Goal: Information Seeking & Learning: Learn about a topic

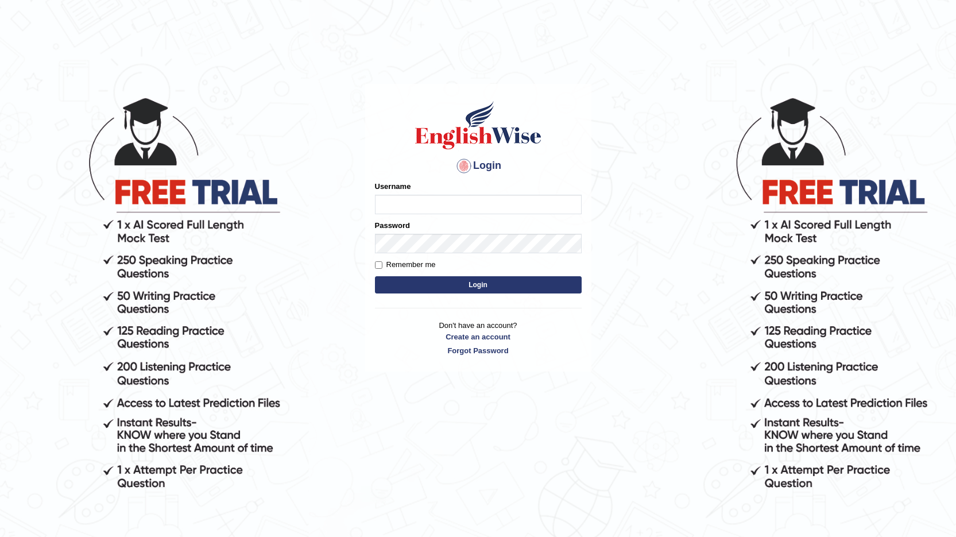
type input "Jasmeetkaur15"
click at [541, 285] on button "Login" at bounding box center [478, 284] width 207 height 17
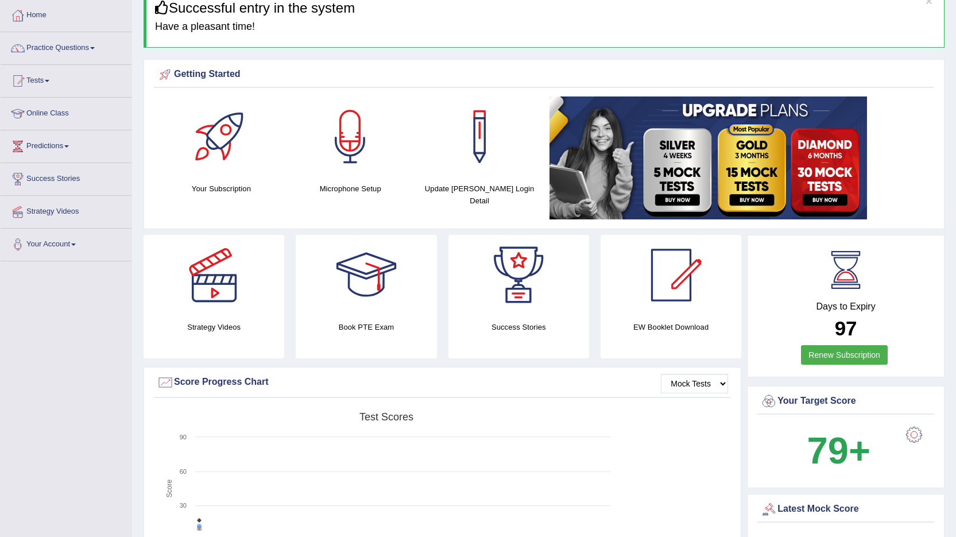
click at [52, 87] on link "Tests" at bounding box center [66, 79] width 131 height 29
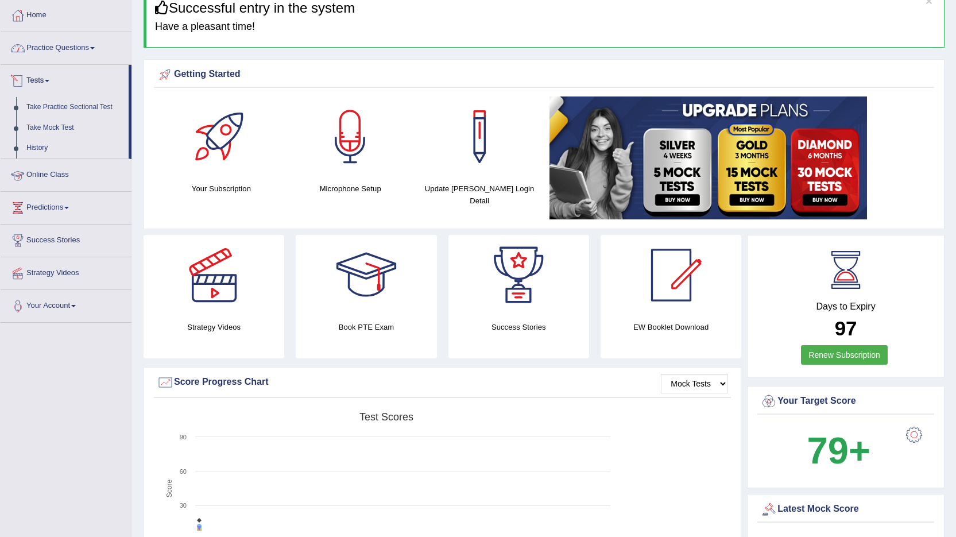
click at [67, 49] on link "Practice Questions" at bounding box center [66, 46] width 131 height 29
click at [95, 49] on span at bounding box center [92, 48] width 5 height 2
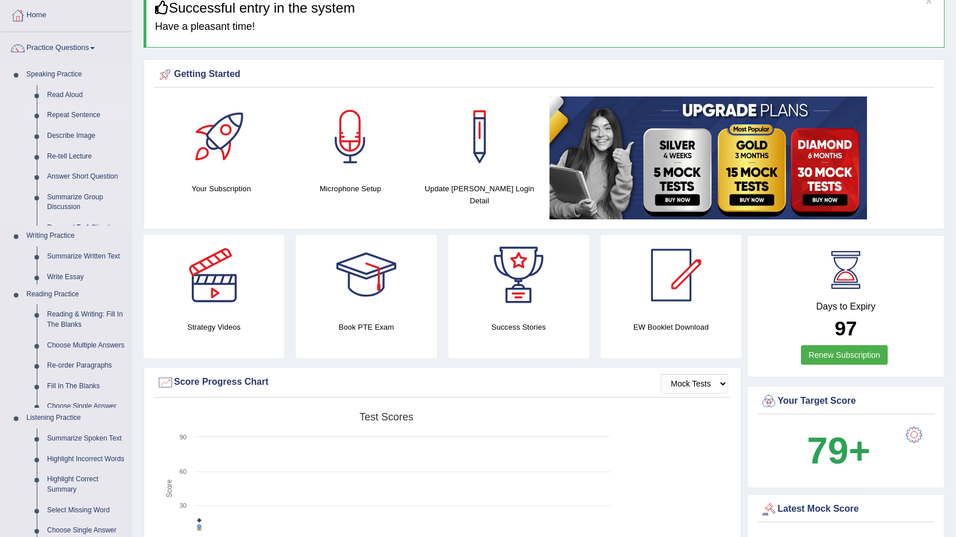
click at [61, 114] on link "Repeat Sentence" at bounding box center [87, 115] width 90 height 21
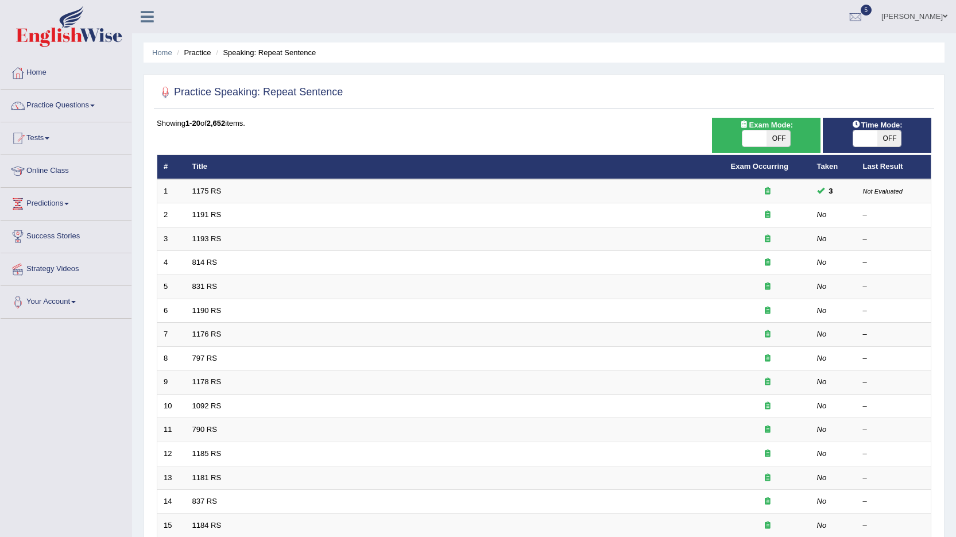
click at [225, 193] on td "1175 RS" at bounding box center [455, 191] width 539 height 24
click at [780, 138] on span "OFF" at bounding box center [778, 138] width 24 height 16
checkbox input "true"
click at [774, 137] on span "OFF" at bounding box center [778, 138] width 24 height 16
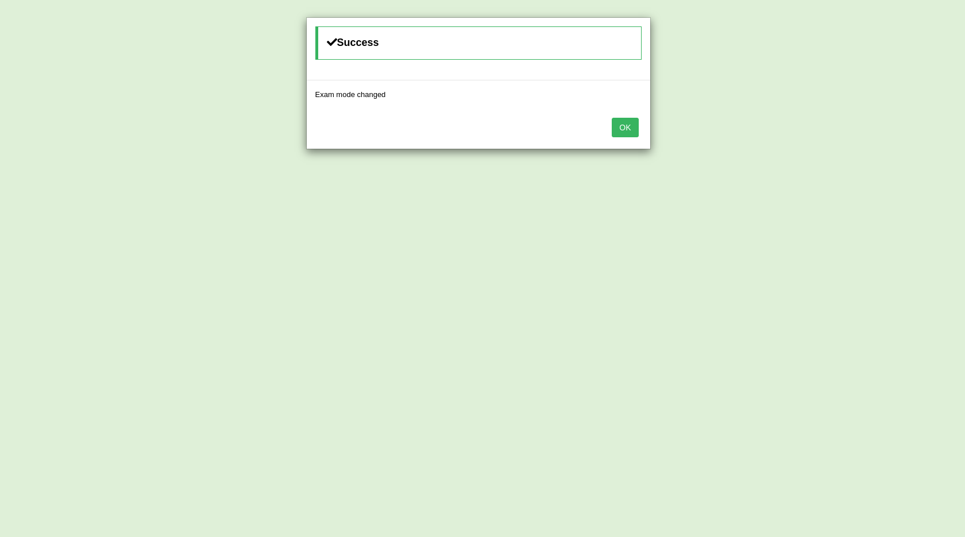
click at [629, 125] on button "OK" at bounding box center [624, 128] width 26 height 20
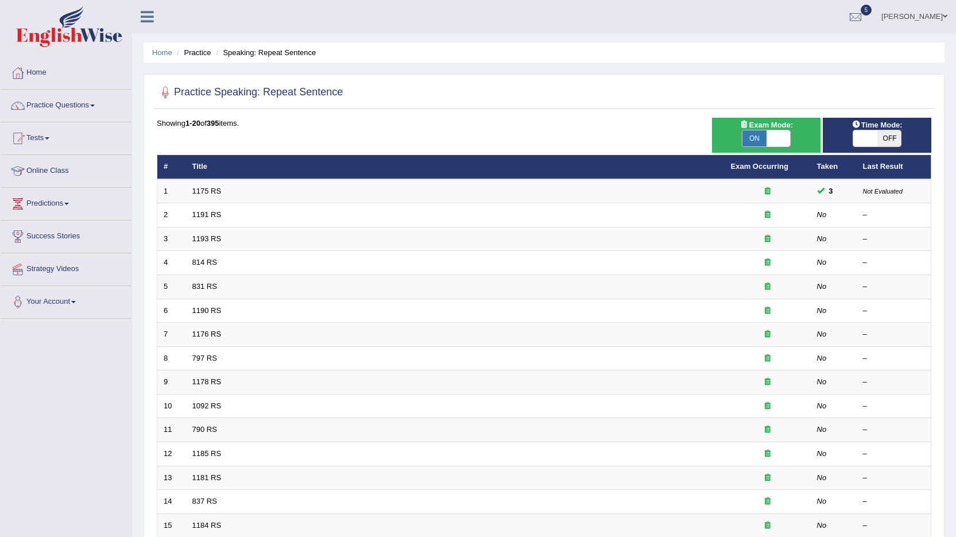
click at [893, 136] on span "OFF" at bounding box center [889, 138] width 24 height 16
checkbox input "true"
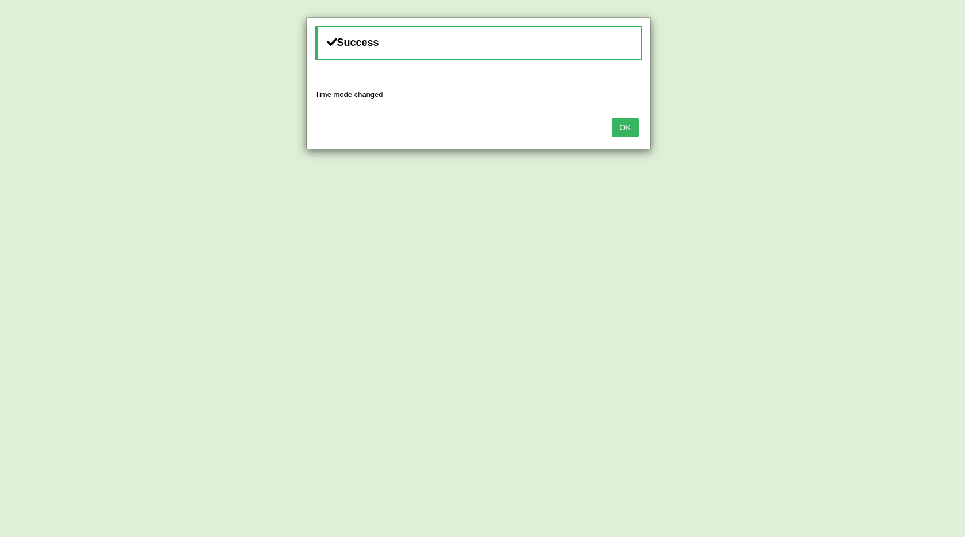
click at [630, 127] on button "OK" at bounding box center [624, 128] width 26 height 20
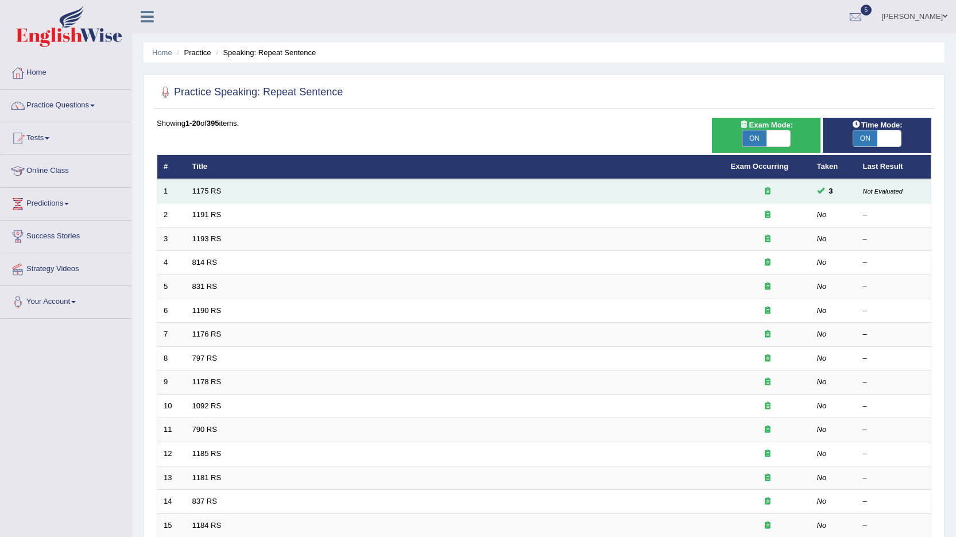
click at [462, 189] on td "1175 RS" at bounding box center [455, 191] width 539 height 24
click at [227, 198] on td "1175 RS" at bounding box center [455, 191] width 539 height 24
click at [169, 191] on td "1" at bounding box center [171, 191] width 29 height 24
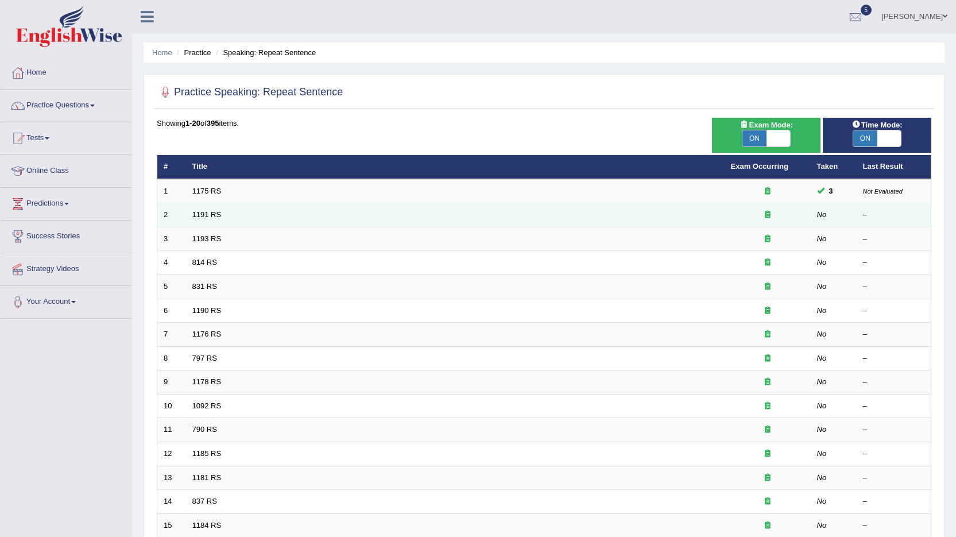
click at [179, 218] on td "2" at bounding box center [171, 215] width 29 height 24
click at [173, 218] on td "2" at bounding box center [171, 215] width 29 height 24
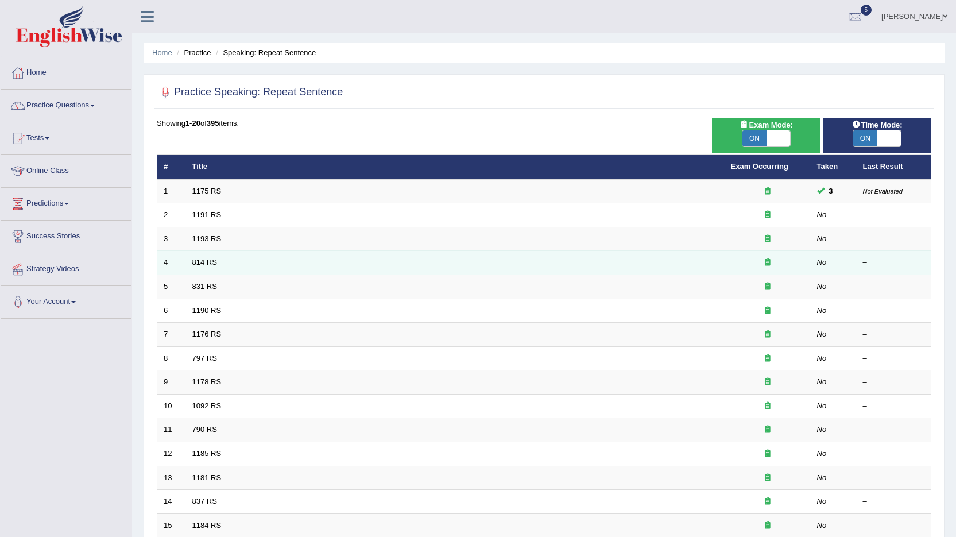
drag, startPoint x: 167, startPoint y: 217, endPoint x: 383, endPoint y: 268, distance: 221.7
click at [383, 268] on td "814 RS" at bounding box center [455, 263] width 539 height 24
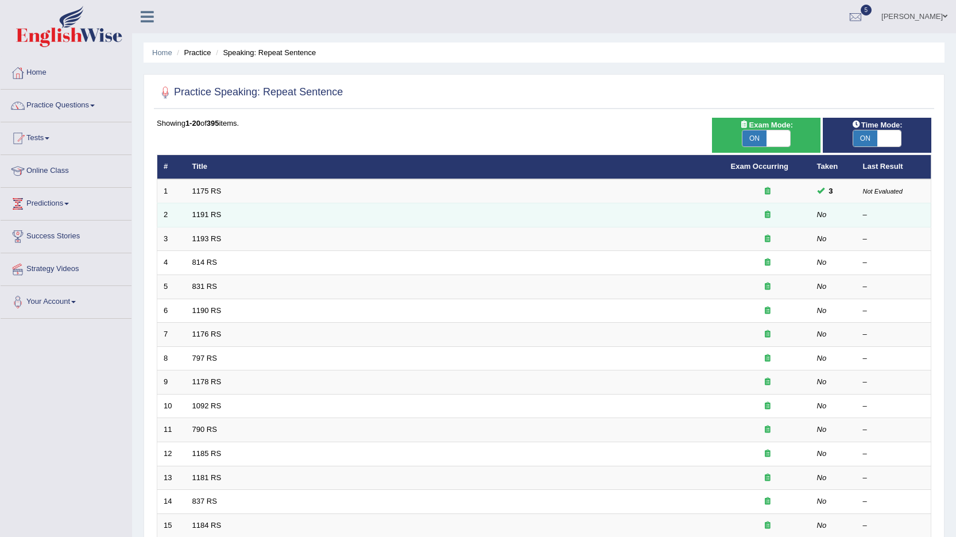
click at [768, 216] on icon at bounding box center [768, 214] width 6 height 7
click at [820, 216] on em "No" at bounding box center [822, 214] width 10 height 9
click at [772, 226] on td at bounding box center [768, 215] width 86 height 24
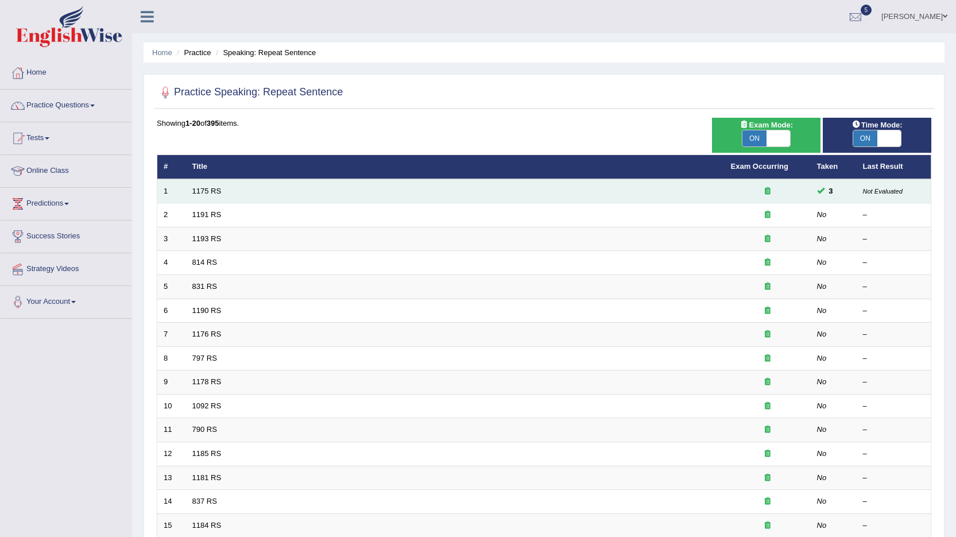
click at [279, 189] on td "1175 RS" at bounding box center [455, 191] width 539 height 24
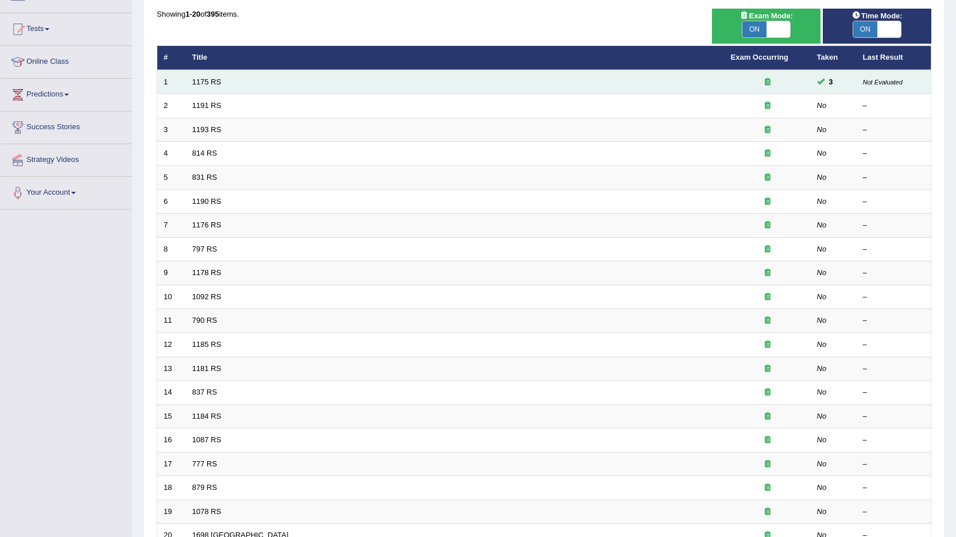
scroll to position [115, 0]
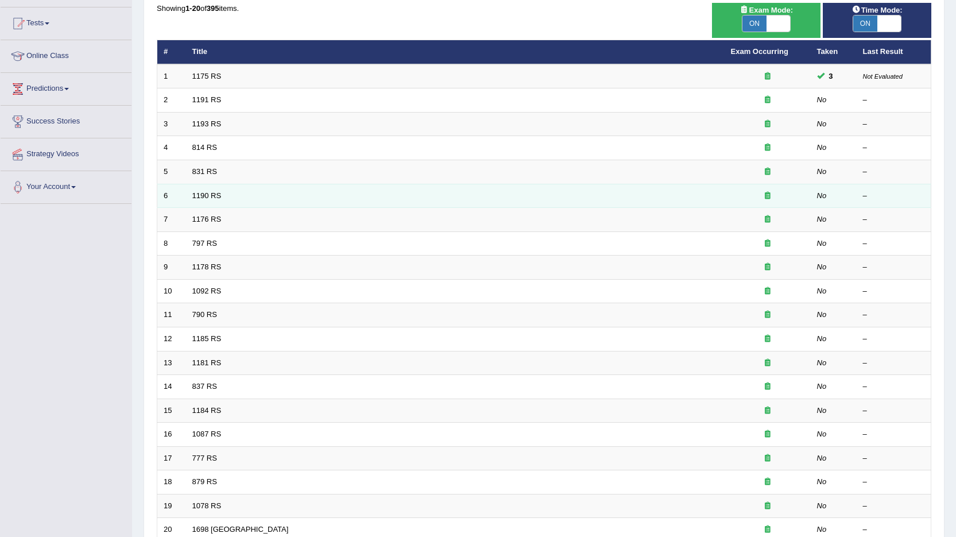
click at [251, 195] on td "1190 RS" at bounding box center [455, 196] width 539 height 24
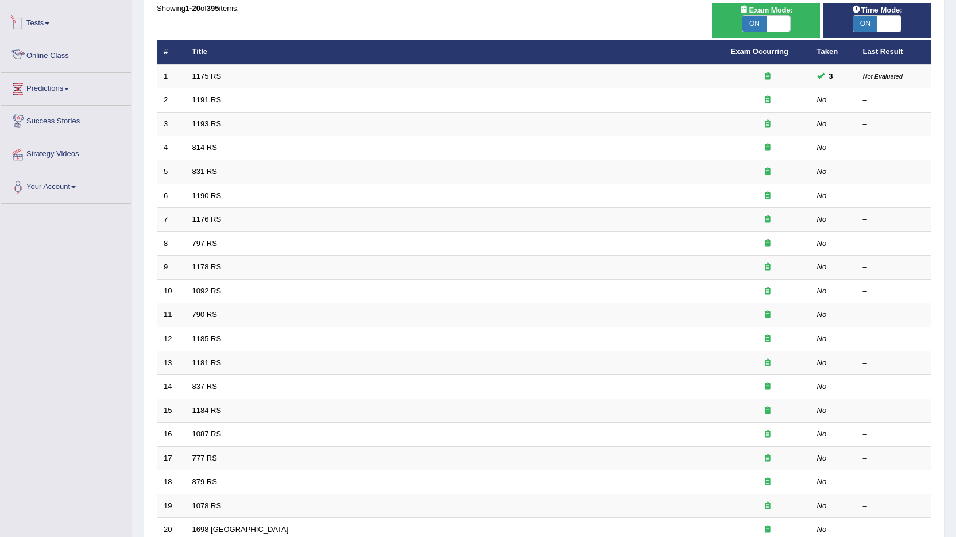
click at [50, 26] on link "Tests" at bounding box center [66, 21] width 131 height 29
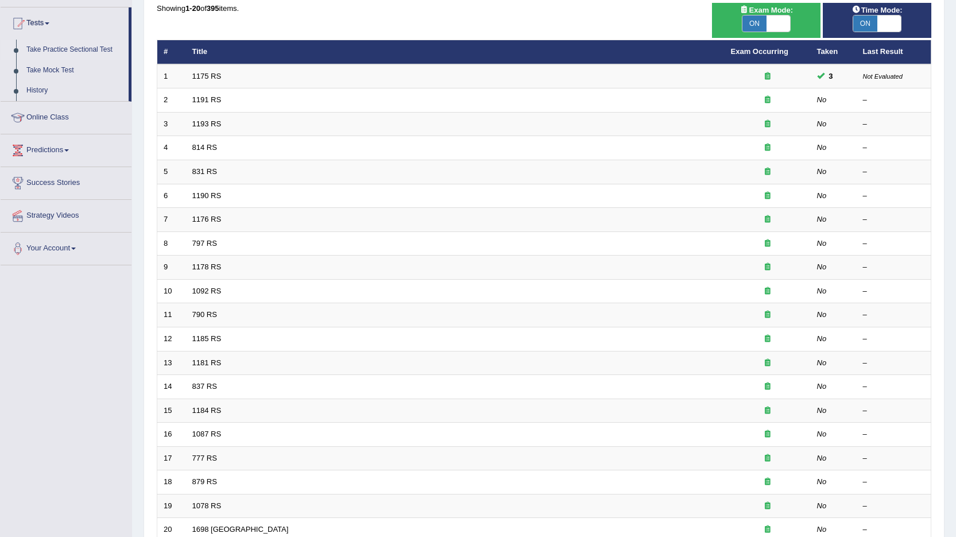
click at [48, 44] on link "Take Practice Sectional Test" at bounding box center [74, 50] width 107 height 21
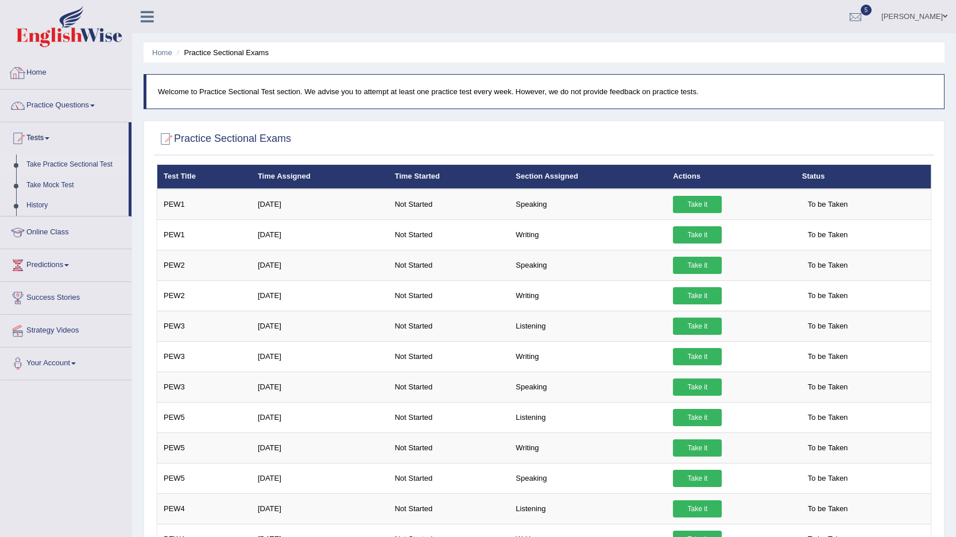
click at [36, 75] on link "Home" at bounding box center [66, 71] width 131 height 29
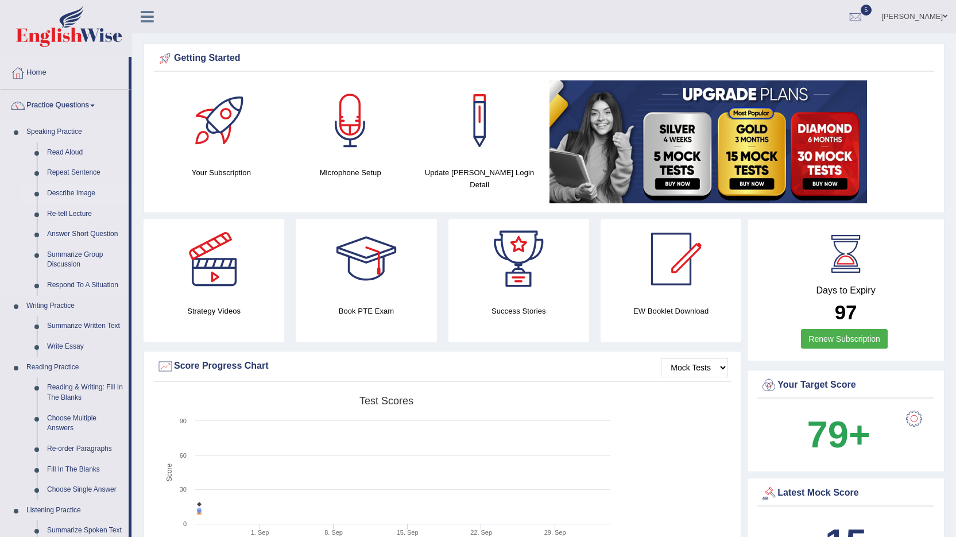
click at [54, 192] on link "Describe Image" at bounding box center [85, 193] width 87 height 21
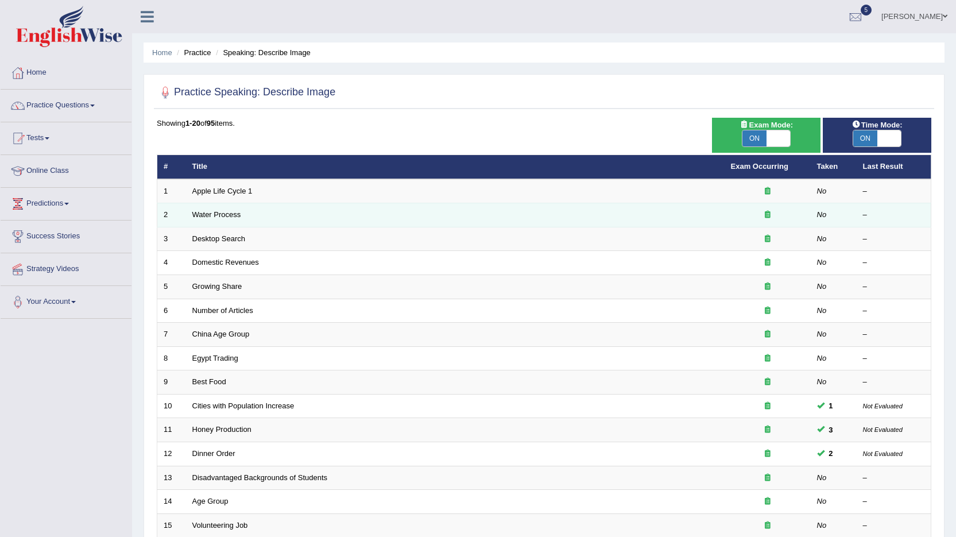
click at [505, 211] on td "Water Process" at bounding box center [455, 215] width 539 height 24
click at [507, 211] on td "Water Process" at bounding box center [455, 215] width 539 height 24
click at [889, 212] on div "–" at bounding box center [894, 215] width 62 height 11
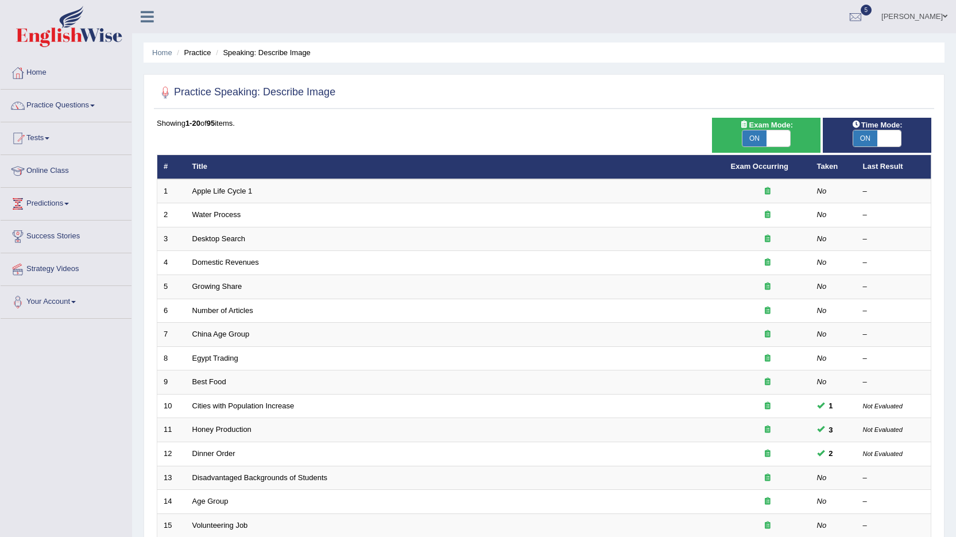
click at [874, 133] on span "ON" at bounding box center [865, 138] width 24 height 16
checkbox input "false"
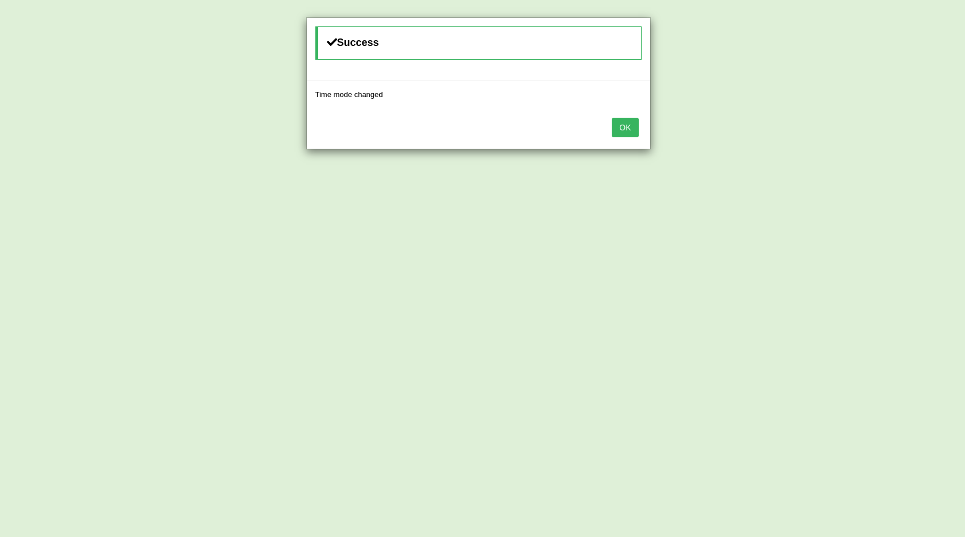
click at [628, 126] on button "OK" at bounding box center [624, 128] width 26 height 20
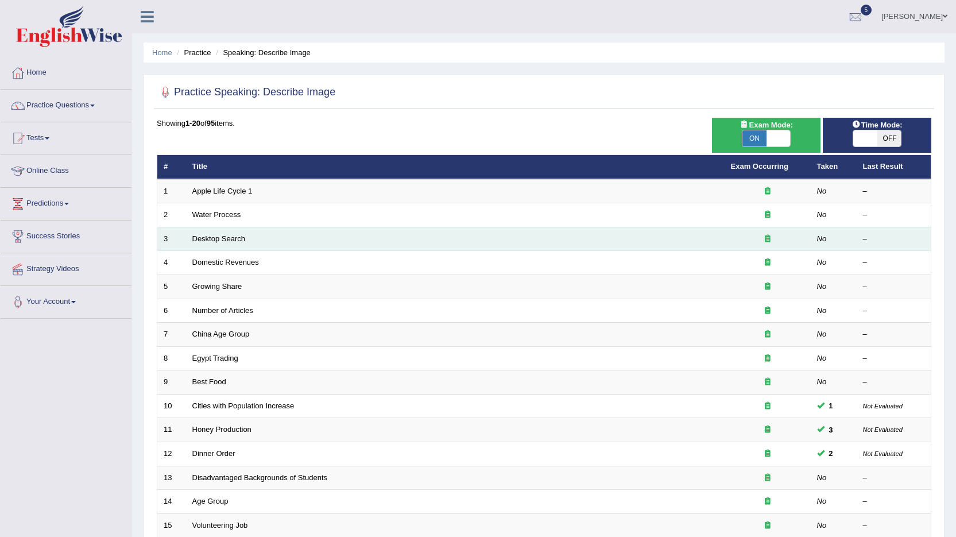
click at [839, 227] on td "No" at bounding box center [834, 239] width 46 height 24
click at [837, 234] on td "No" at bounding box center [834, 239] width 46 height 24
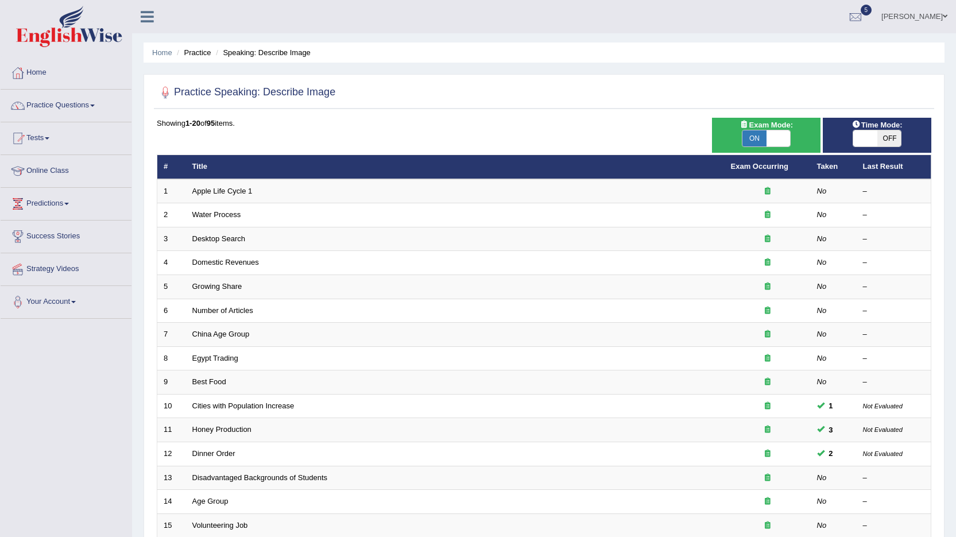
click at [753, 130] on span "ON" at bounding box center [754, 138] width 24 height 16
checkbox input "false"
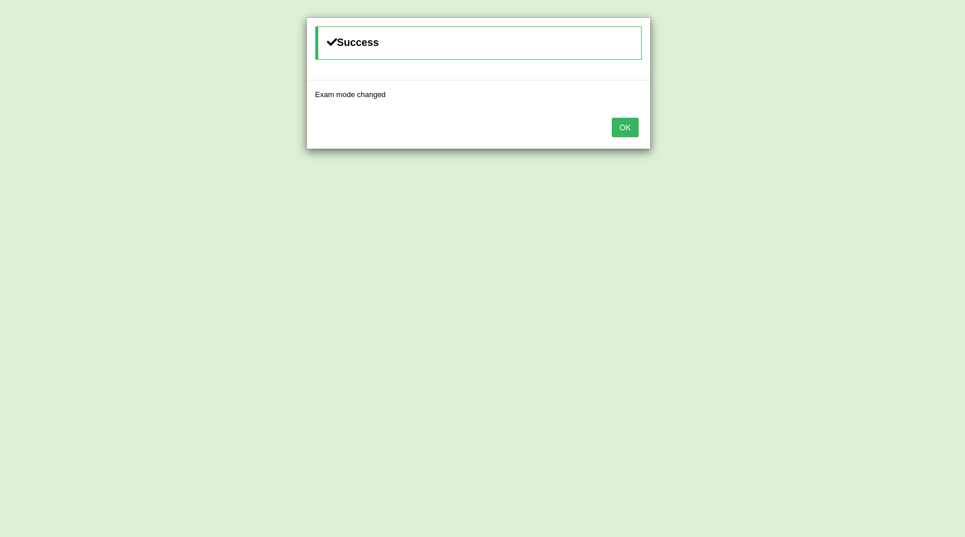
click at [633, 121] on button "OK" at bounding box center [624, 128] width 26 height 20
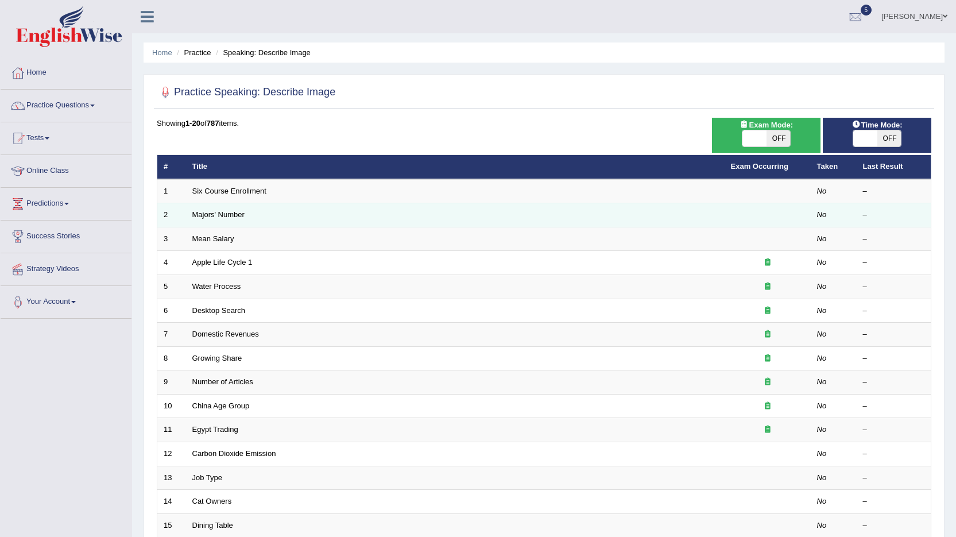
click at [753, 210] on td at bounding box center [768, 215] width 86 height 24
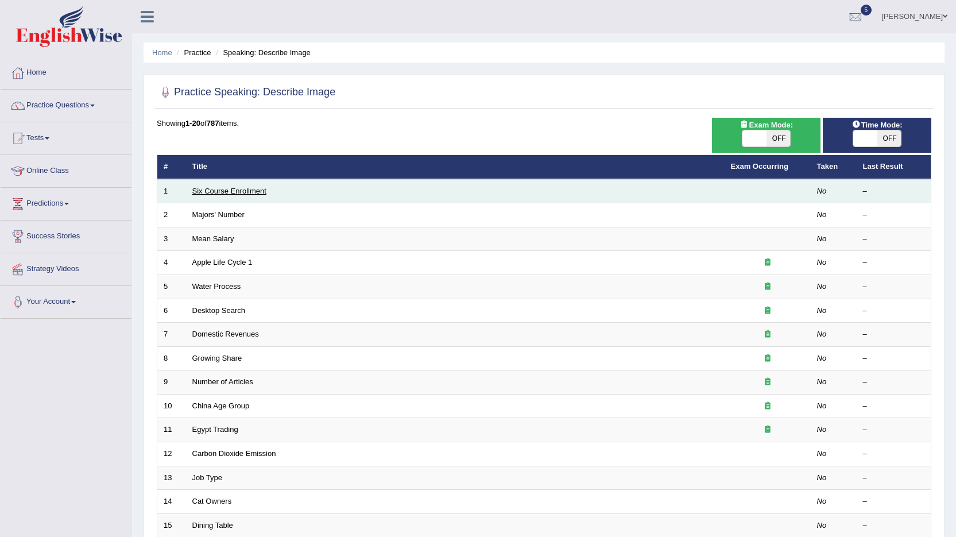
click at [264, 192] on link "Six Course Enrollment" at bounding box center [229, 191] width 74 height 9
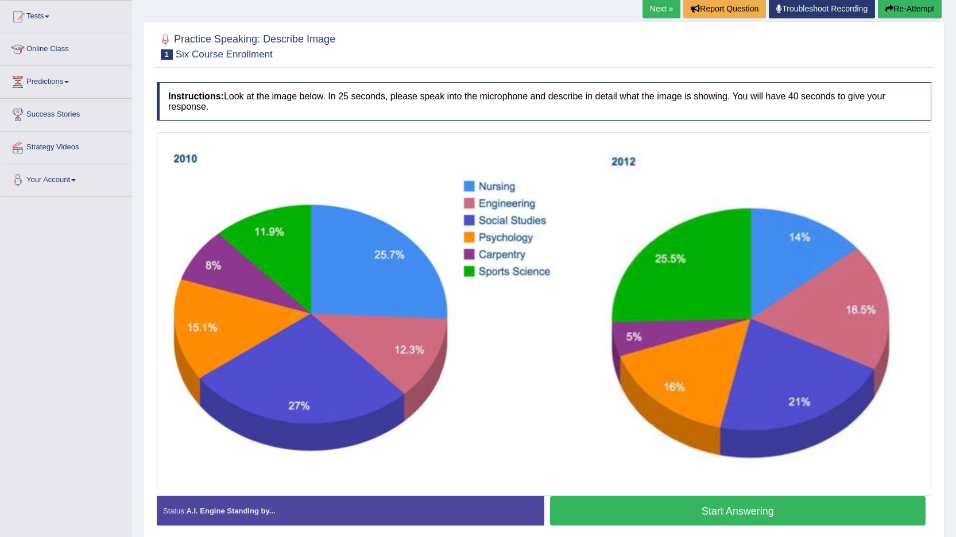
scroll to position [169, 0]
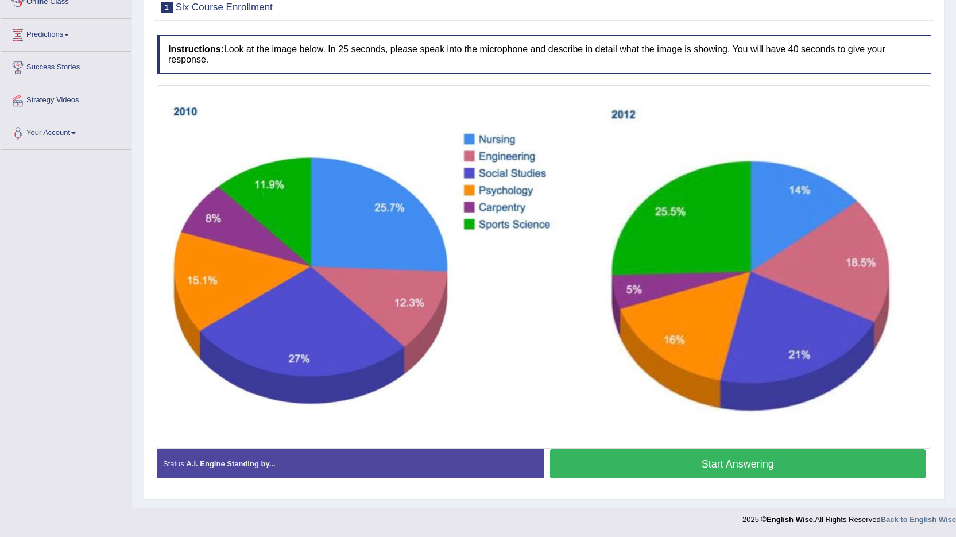
click at [683, 471] on button "Start Answering" at bounding box center [738, 463] width 376 height 29
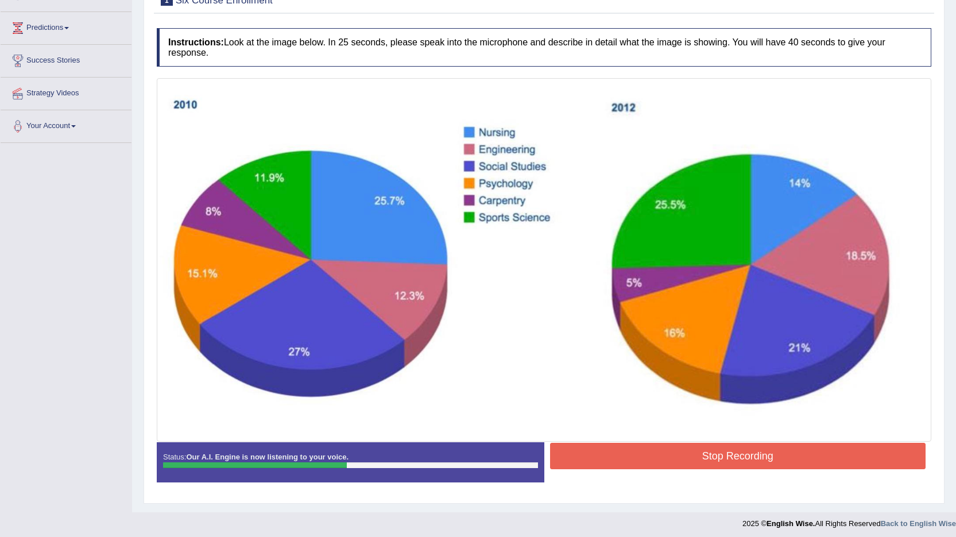
scroll to position [180, 0]
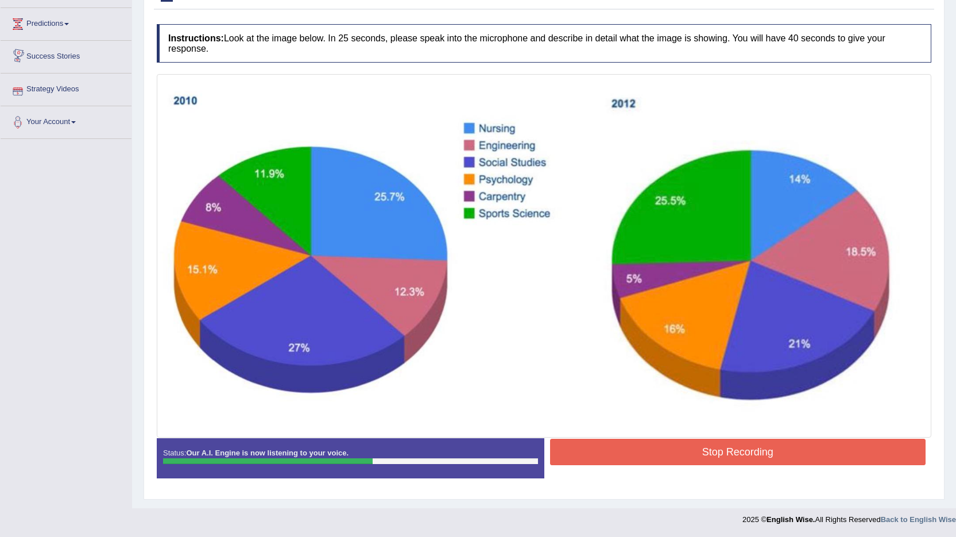
click at [756, 460] on button "Stop Recording" at bounding box center [738, 452] width 376 height 26
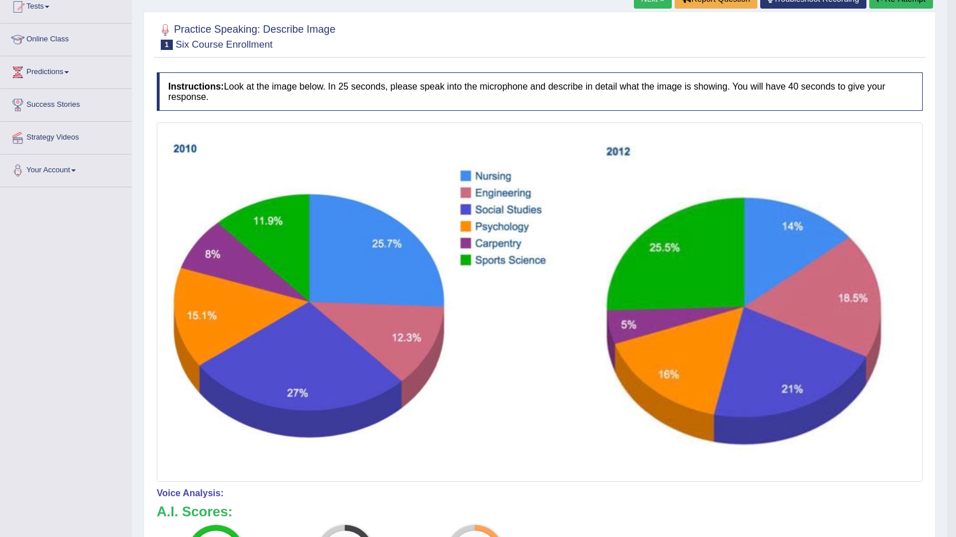
scroll to position [130, 0]
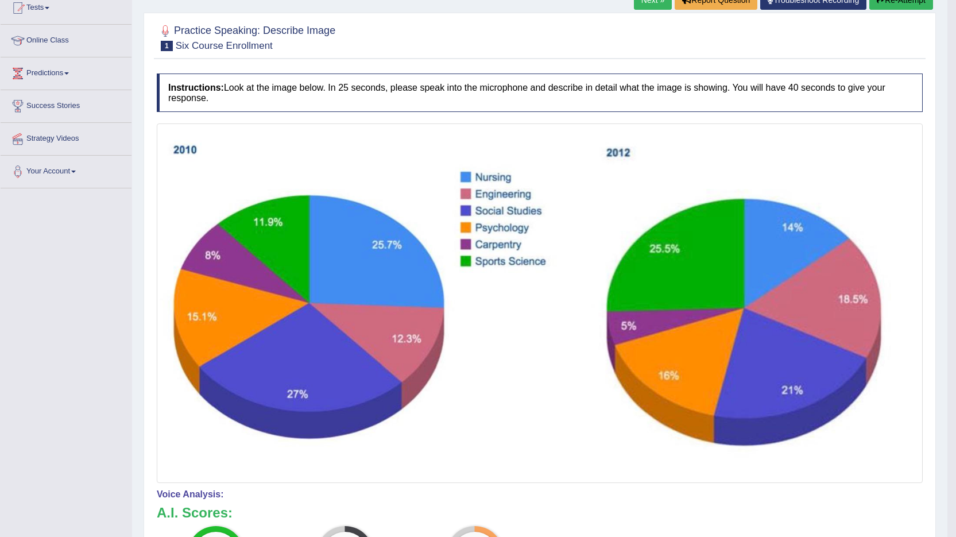
drag, startPoint x: 945, startPoint y: 115, endPoint x: 955, endPoint y: 152, distance: 38.2
click at [955, 152] on body "Toggle navigation Home Practice Questions Speaking Practice Read Aloud Repeat S…" at bounding box center [478, 138] width 956 height 537
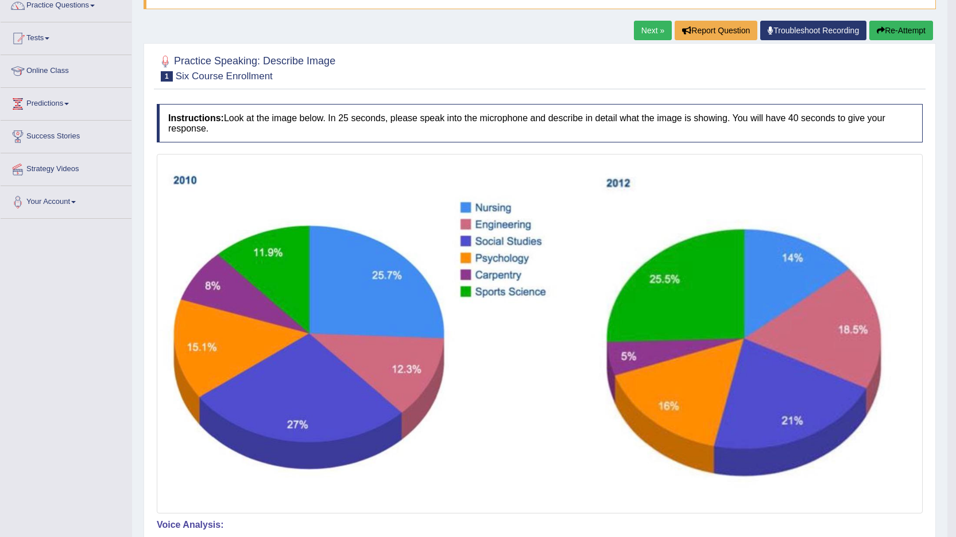
scroll to position [0, 0]
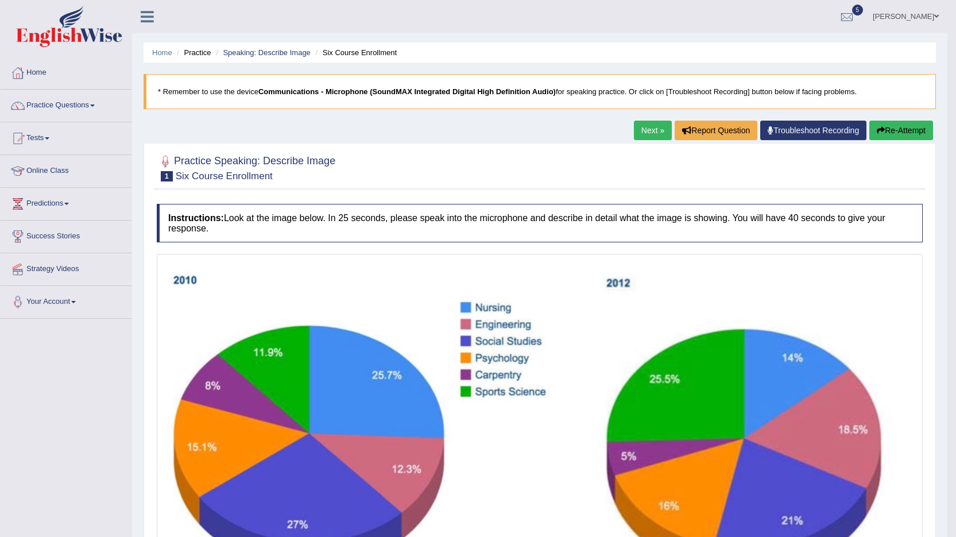
click at [643, 126] on link "Next »" at bounding box center [653, 131] width 38 height 20
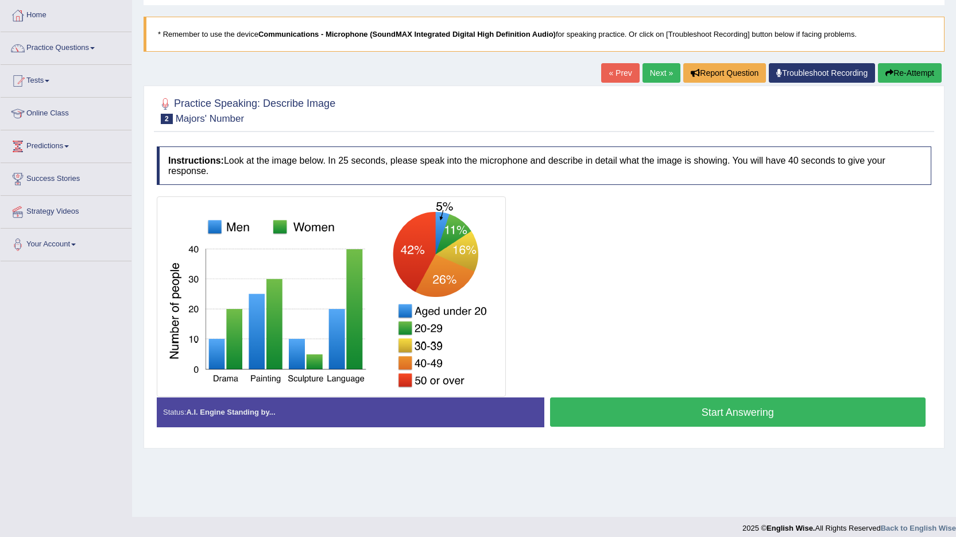
scroll to position [66, 0]
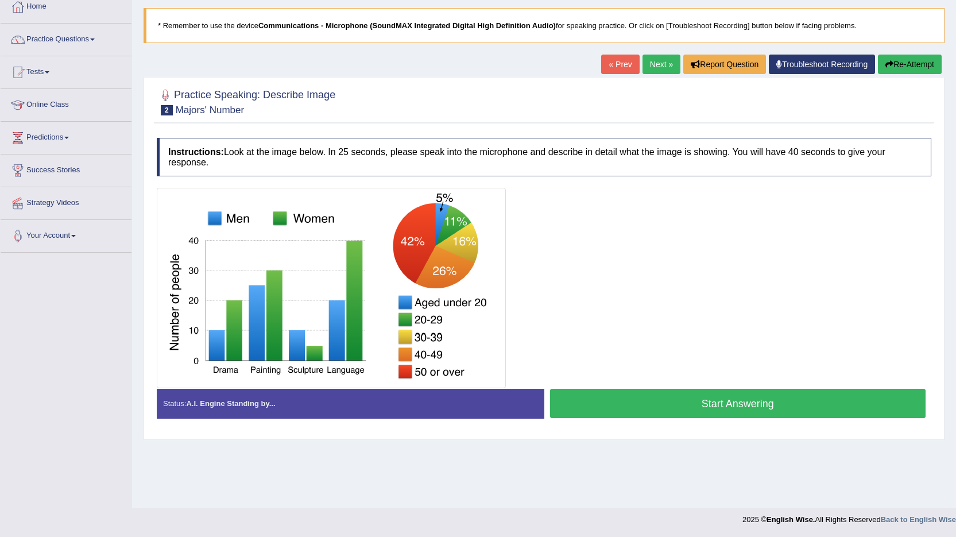
click at [656, 58] on link "Next »" at bounding box center [661, 65] width 38 height 20
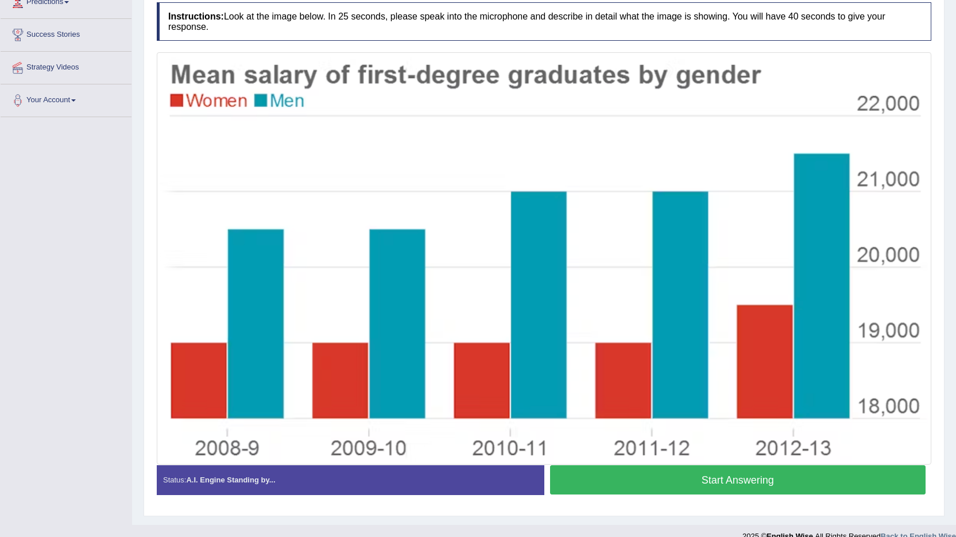
scroll to position [218, 0]
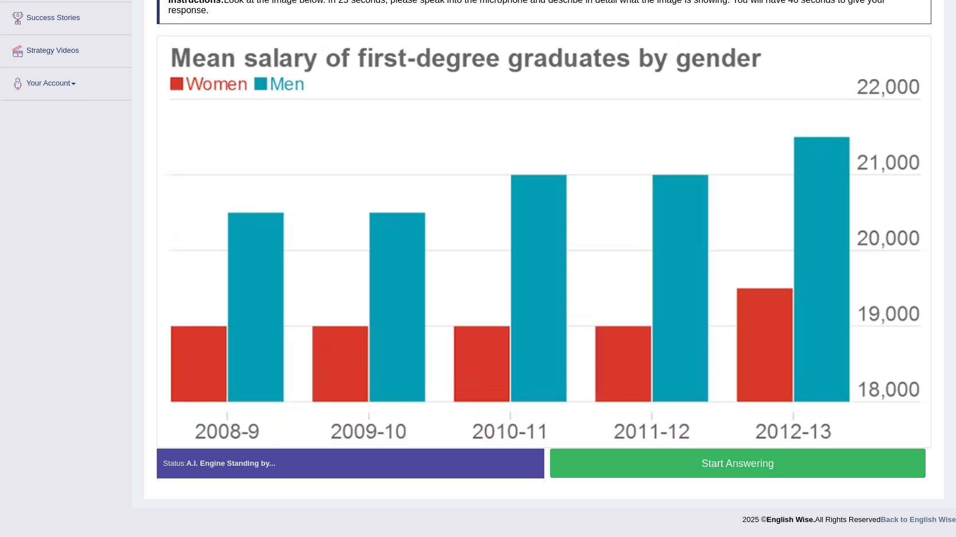
click at [721, 460] on button "Start Answering" at bounding box center [738, 462] width 376 height 29
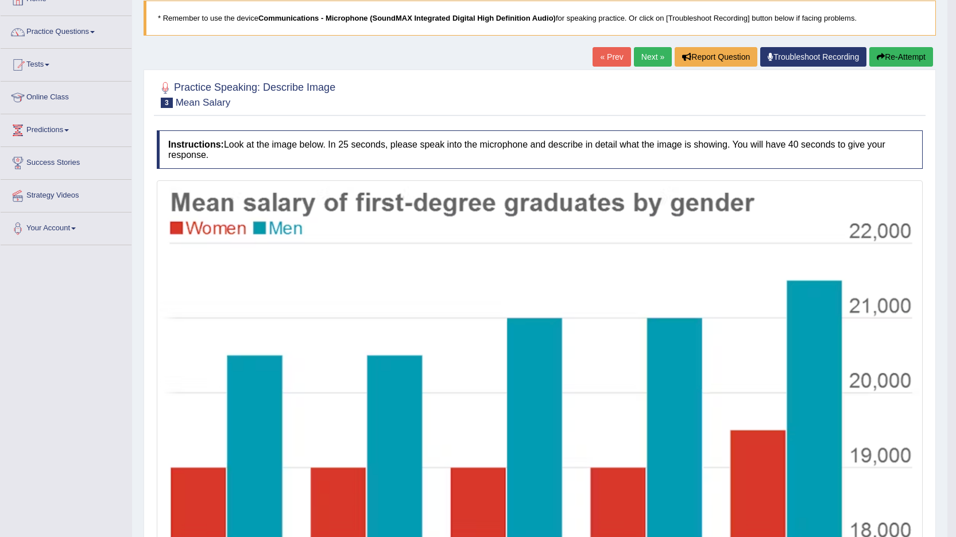
scroll to position [55, 0]
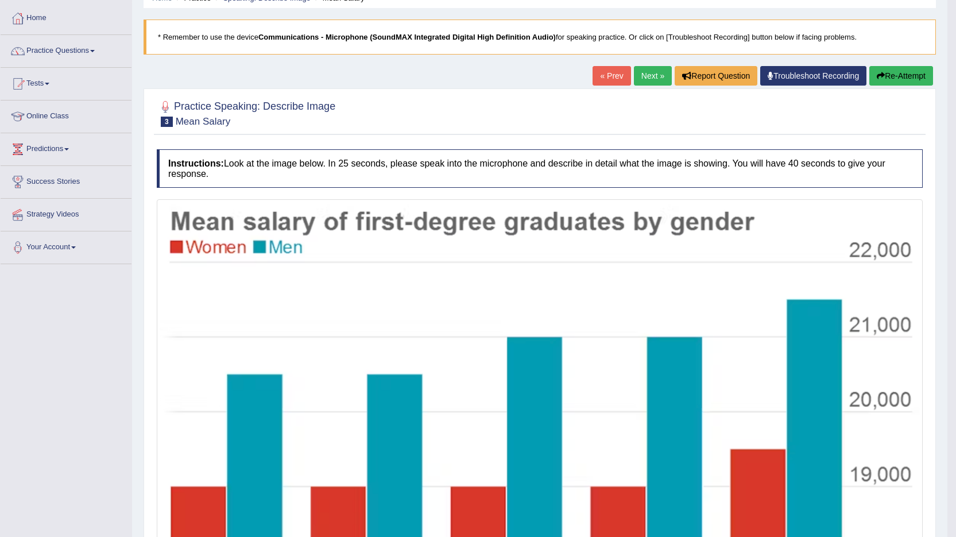
click at [648, 81] on link "Next »" at bounding box center [653, 76] width 38 height 20
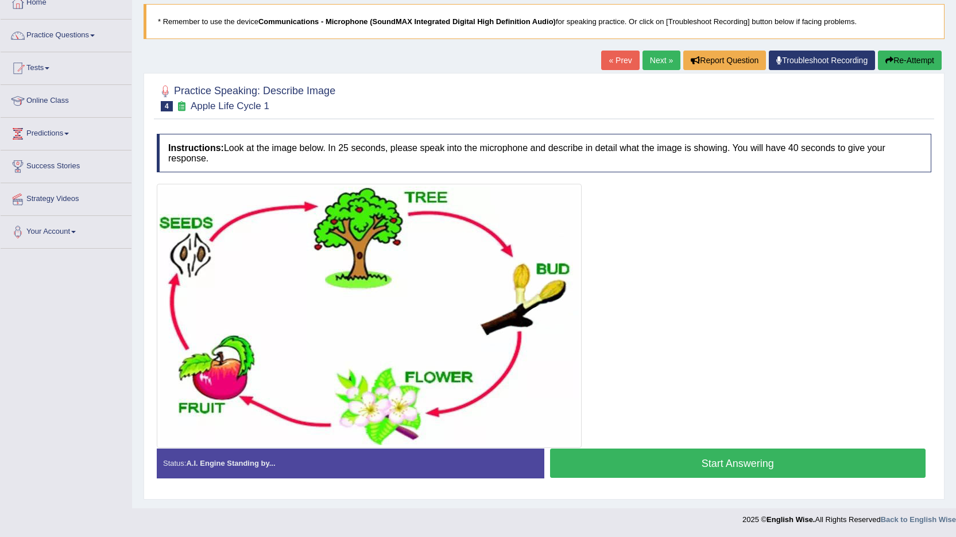
click at [668, 65] on link "Next »" at bounding box center [661, 61] width 38 height 20
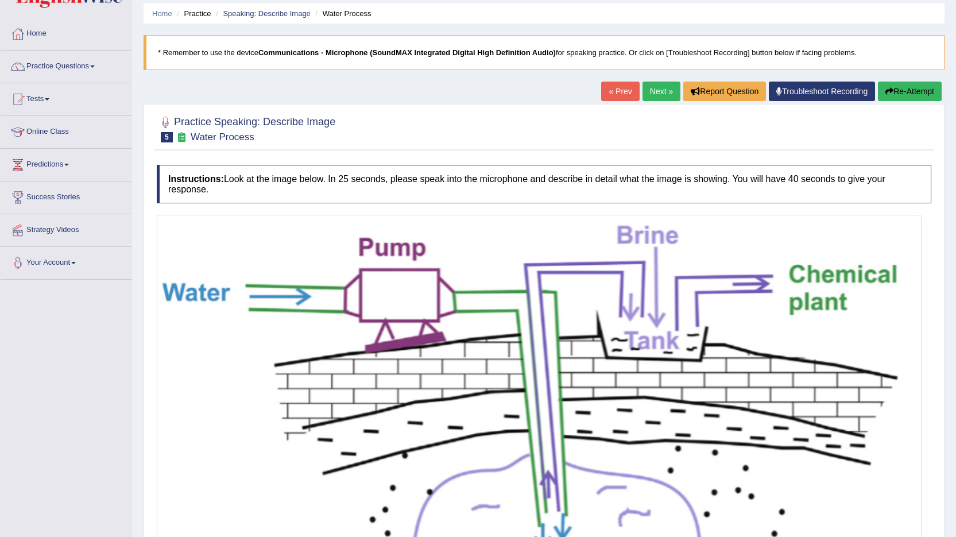
scroll to position [37, 0]
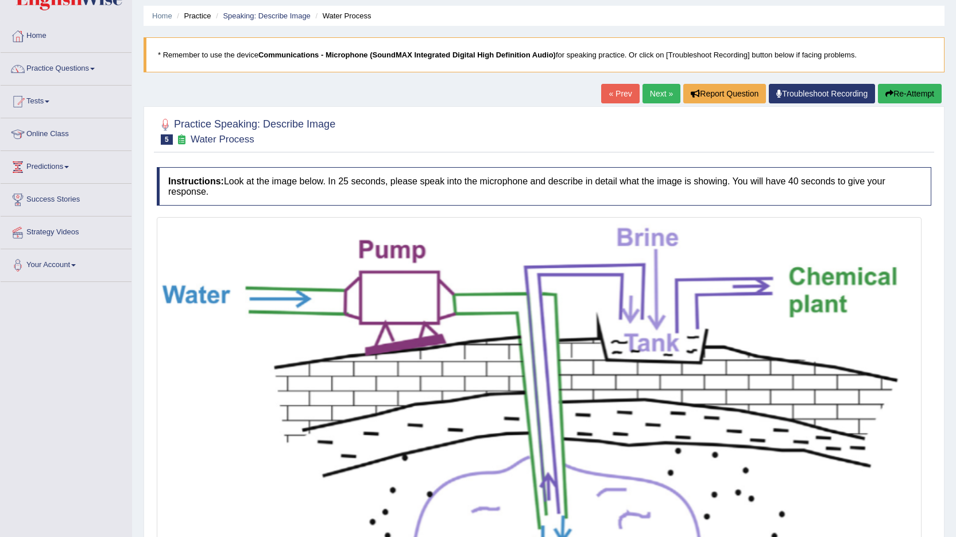
click at [655, 90] on link "Next »" at bounding box center [661, 94] width 38 height 20
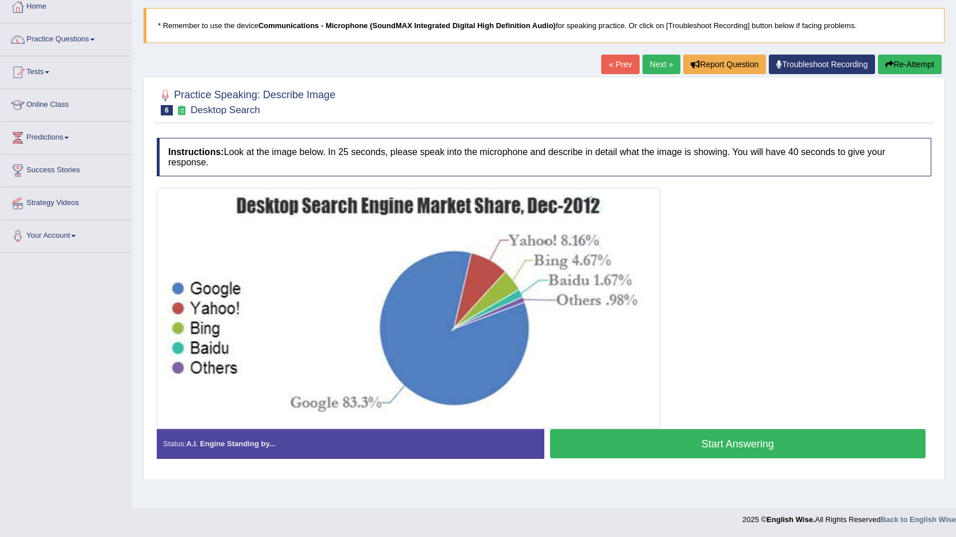
scroll to position [66, 0]
click at [656, 61] on link "Next »" at bounding box center [661, 65] width 38 height 20
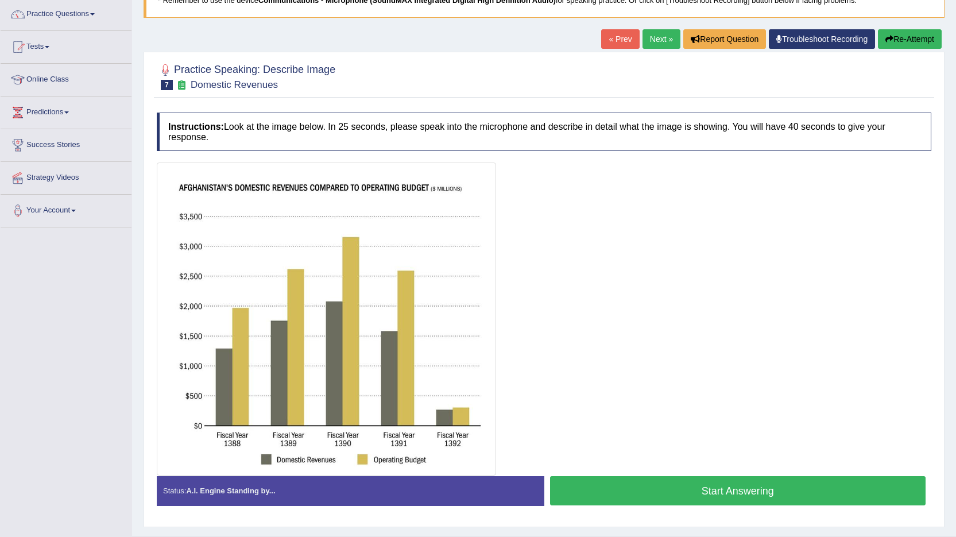
scroll to position [119, 0]
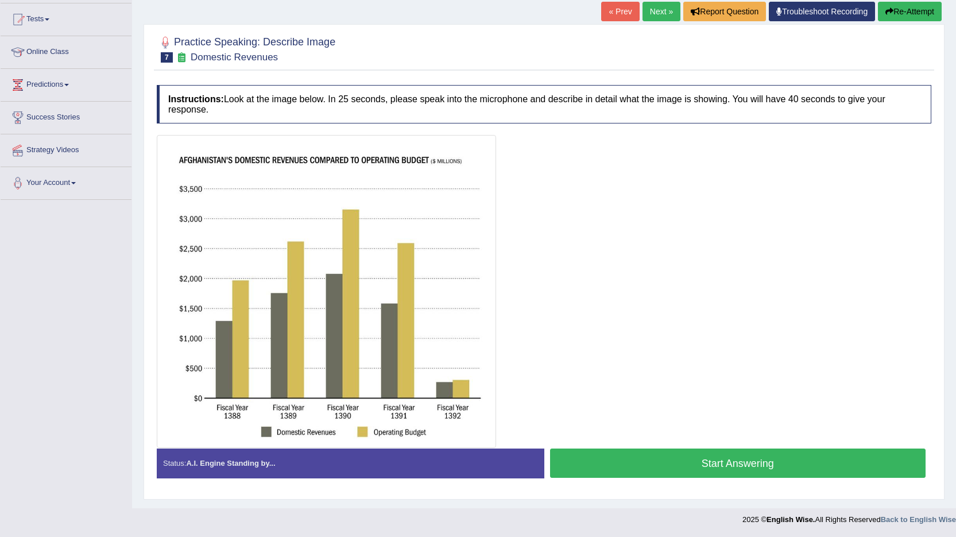
click at [663, 15] on link "Next »" at bounding box center [661, 12] width 38 height 20
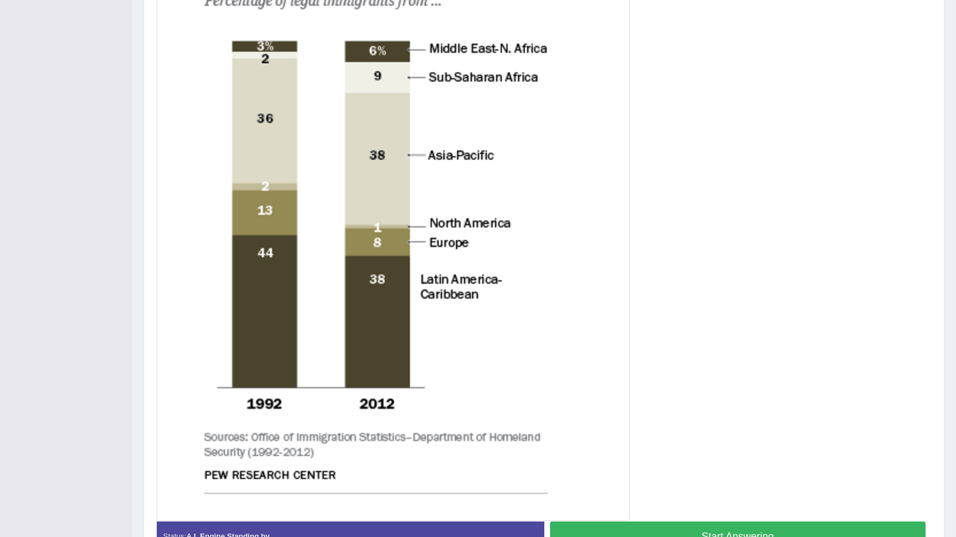
scroll to position [402, 0]
